Goal: Information Seeking & Learning: Find specific fact

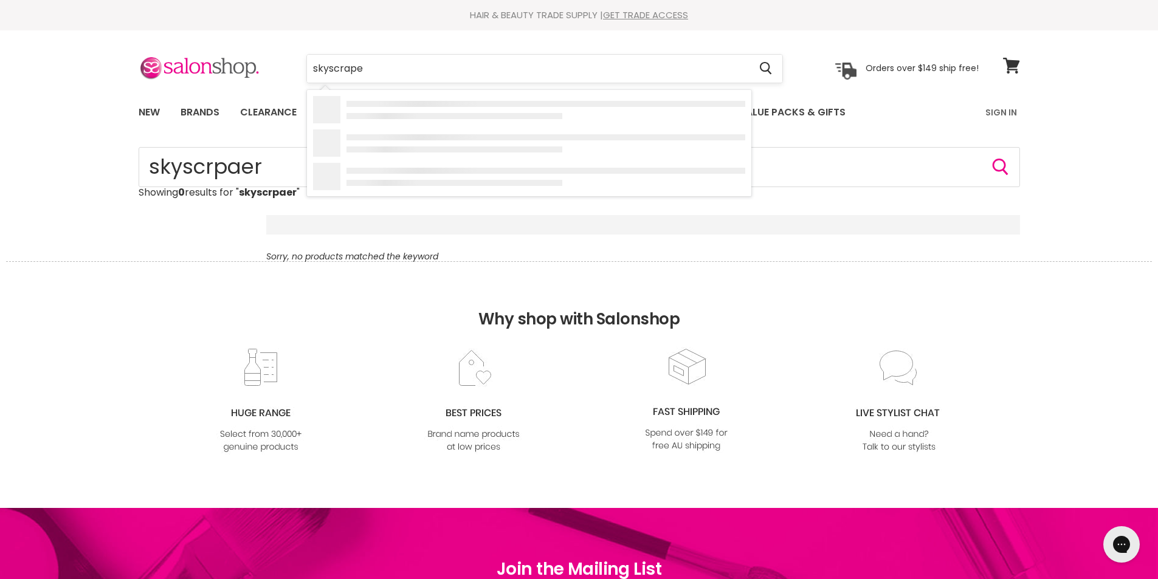
type input "skyscraper"
drag, startPoint x: 370, startPoint y: 67, endPoint x: 295, endPoint y: 72, distance: 74.9
click at [295, 72] on div "skyscraper Cancel" at bounding box center [544, 69] width 539 height 28
type input "fudge skyscraper"
